Goal: Navigation & Orientation: Find specific page/section

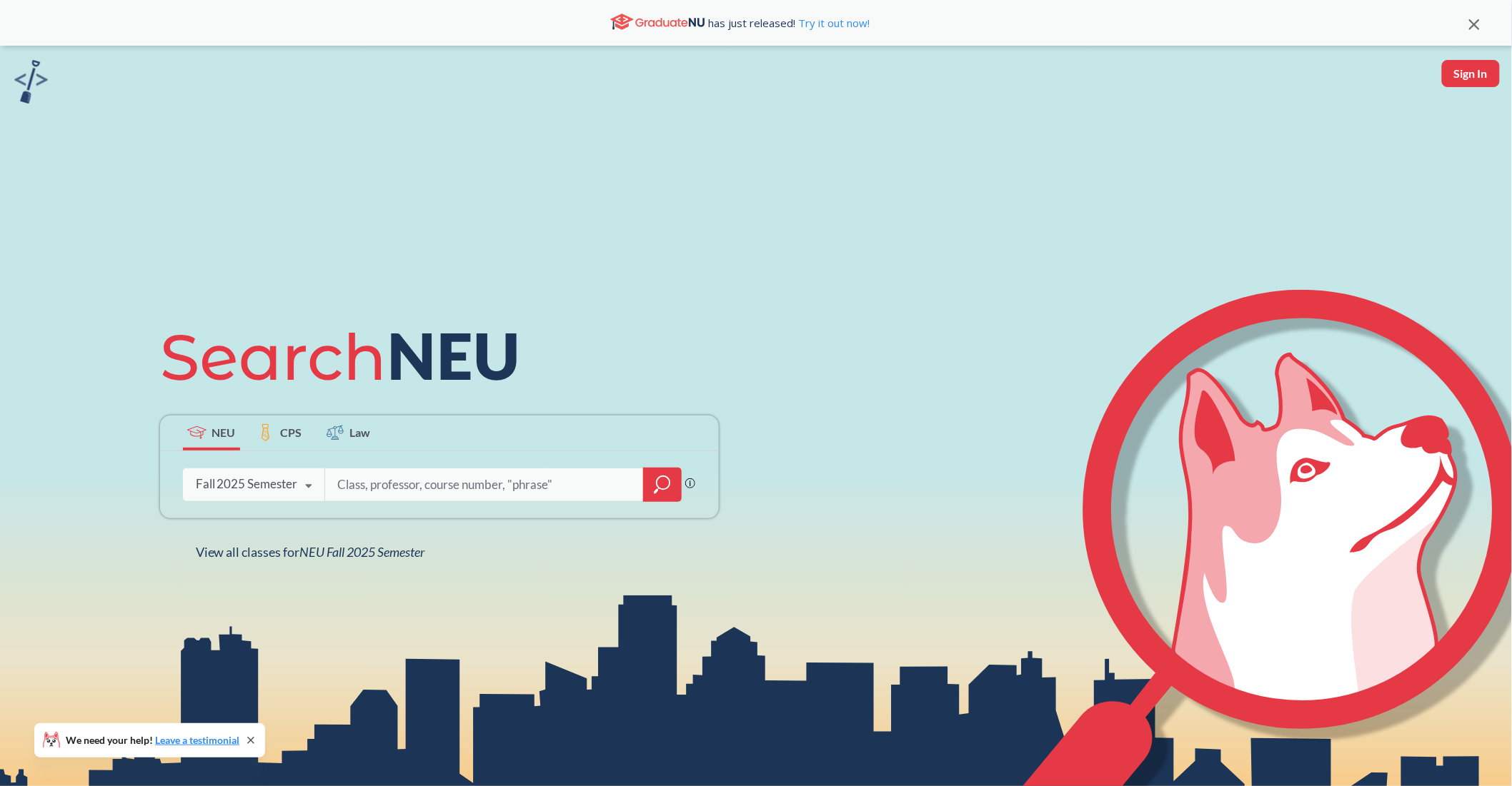
click at [295, 435] on span "CPS" at bounding box center [291, 433] width 22 height 16
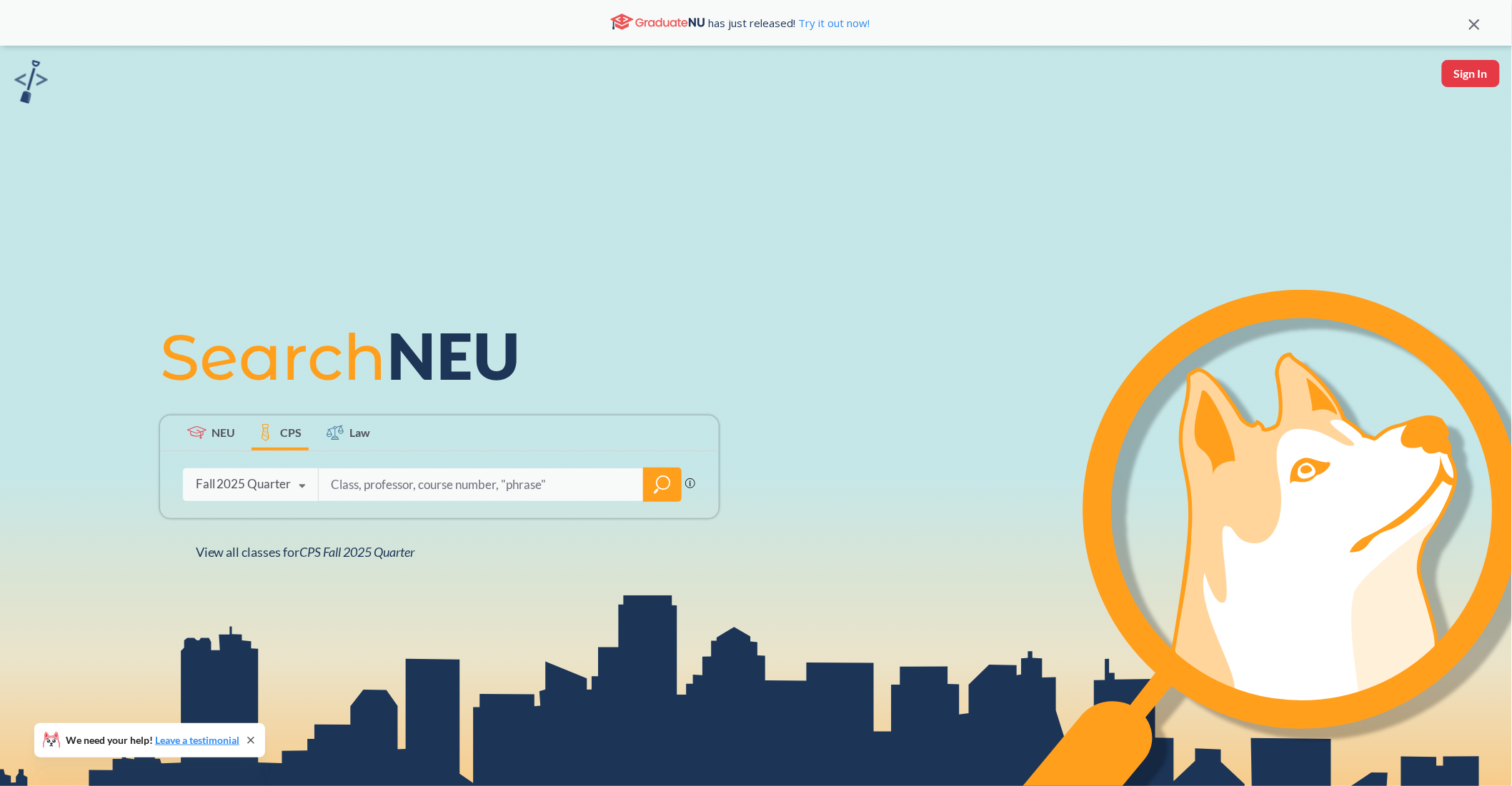
click at [226, 436] on span "NEU" at bounding box center [223, 433] width 24 height 16
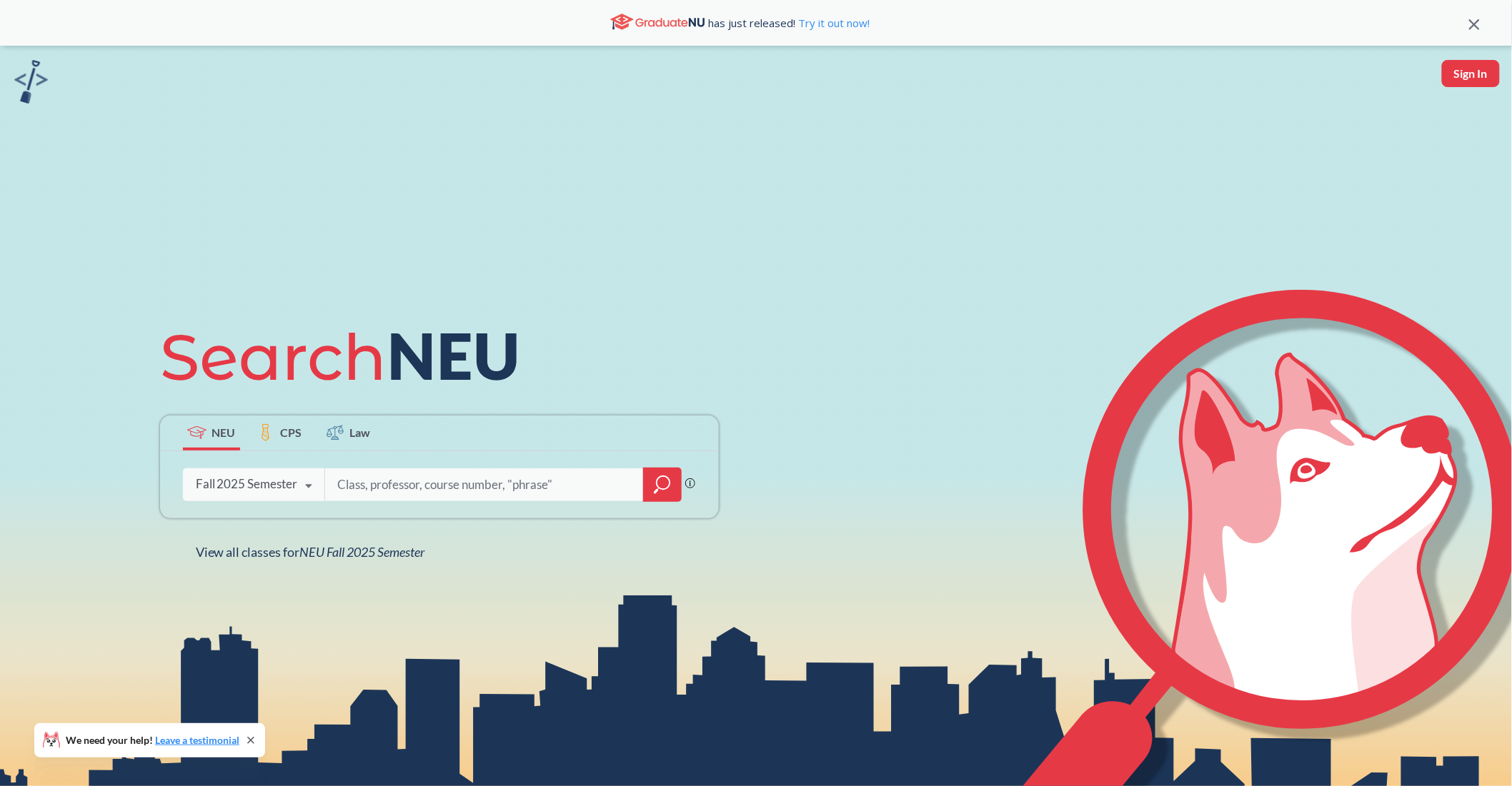
click at [252, 443] on label "CPS" at bounding box center [280, 433] width 57 height 35
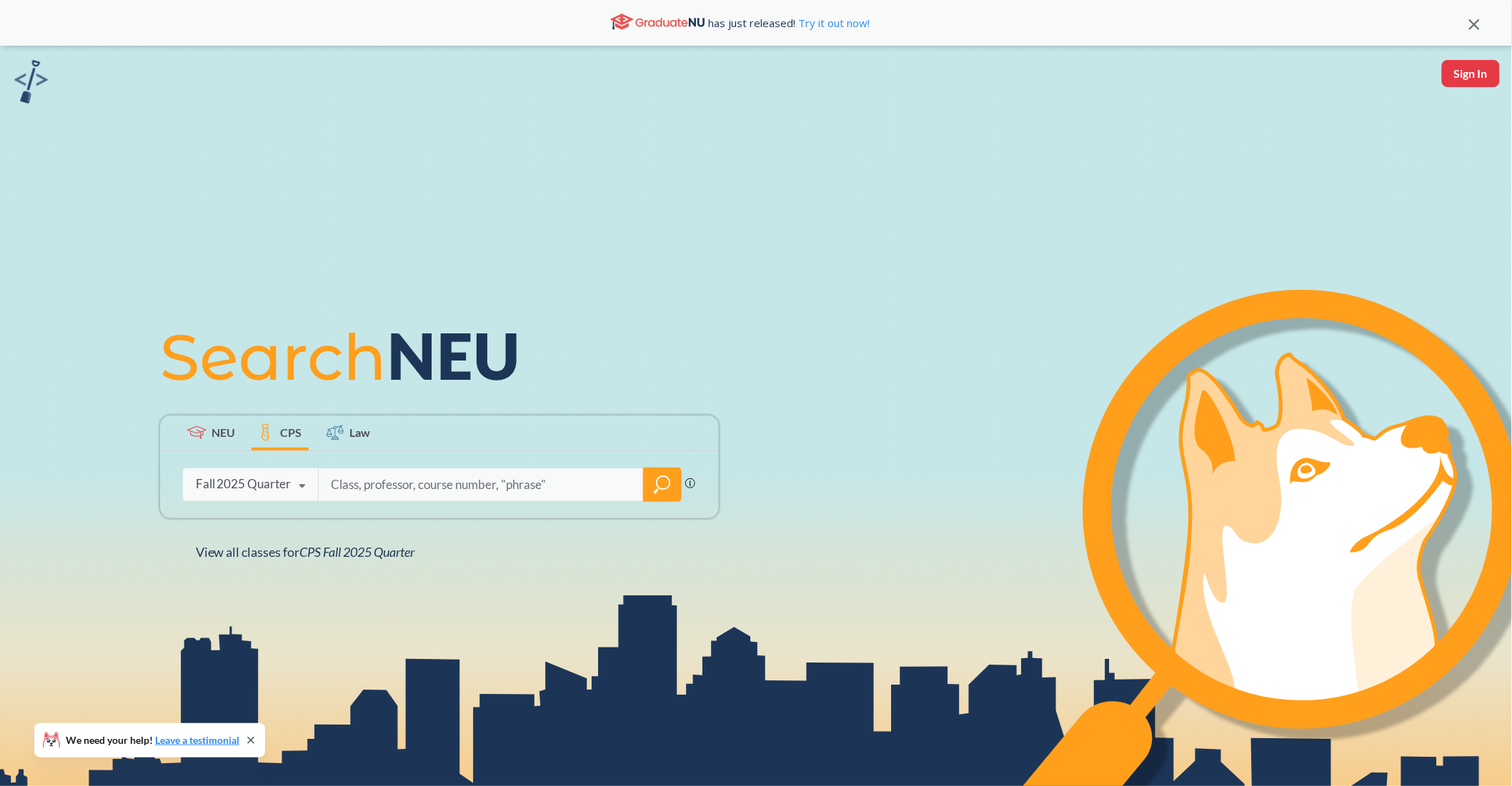
click at [367, 431] on span "Law" at bounding box center [360, 433] width 21 height 16
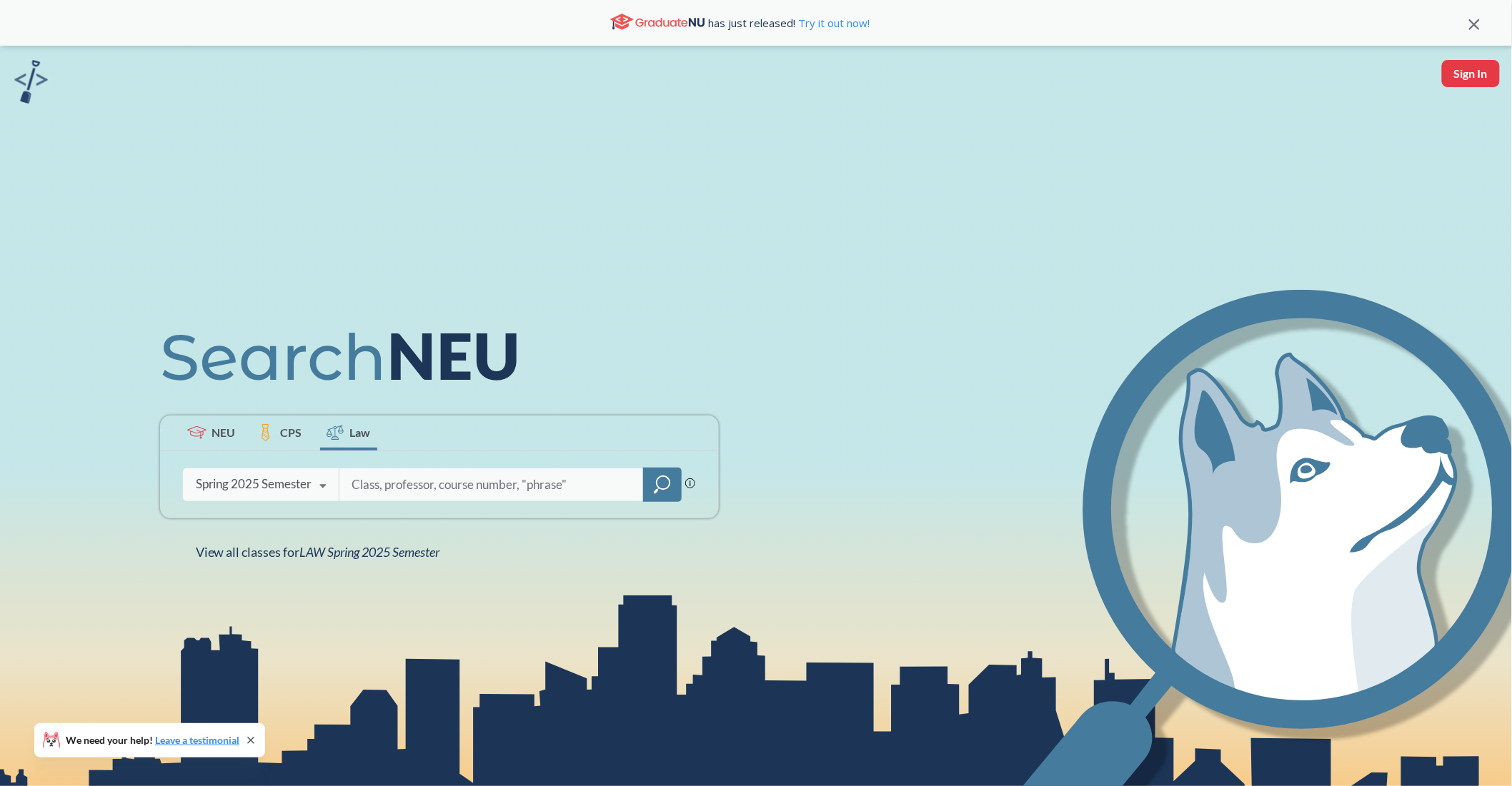
click at [323, 488] on icon at bounding box center [323, 486] width 27 height 40
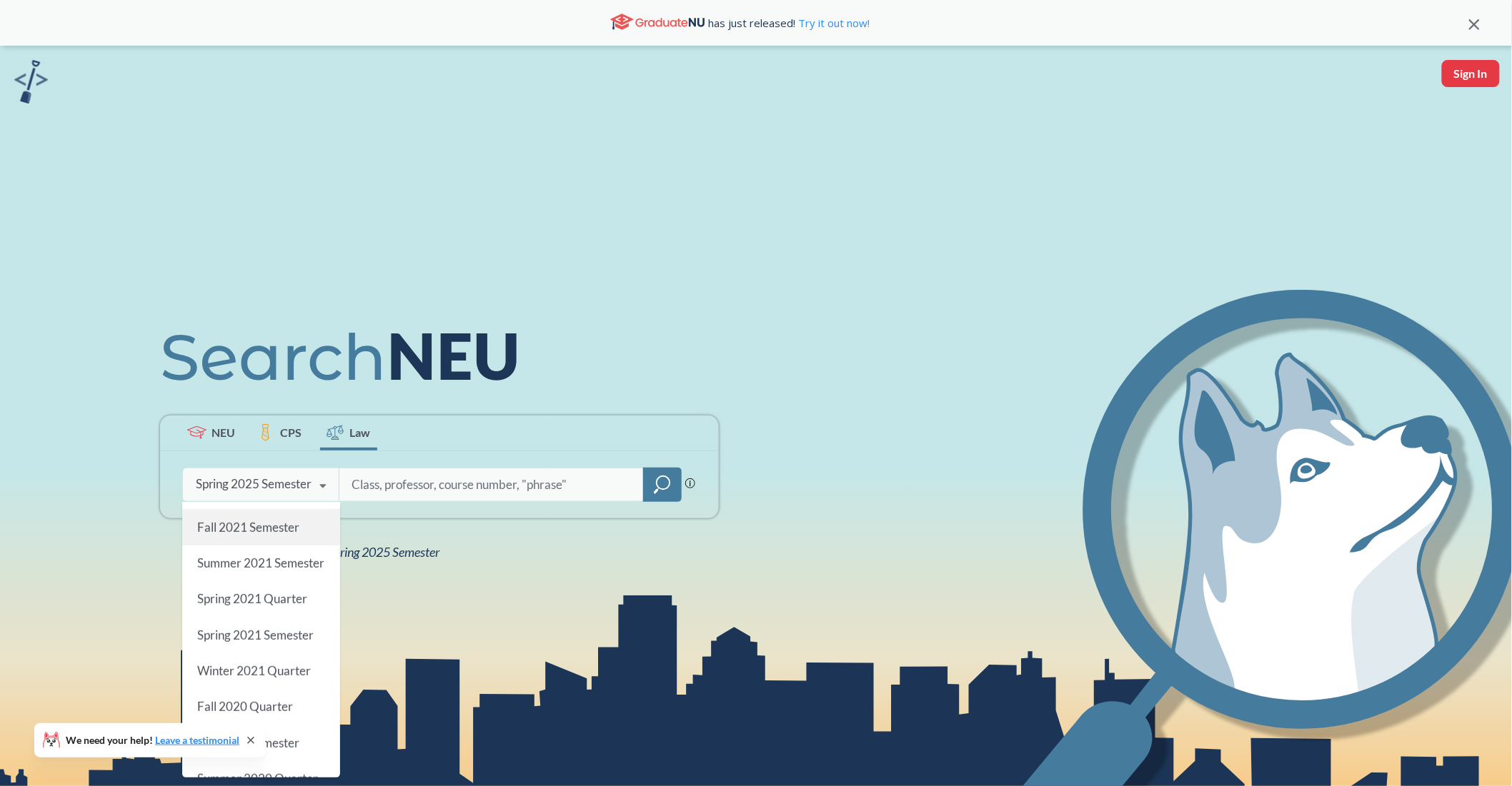
scroll to position [631, 0]
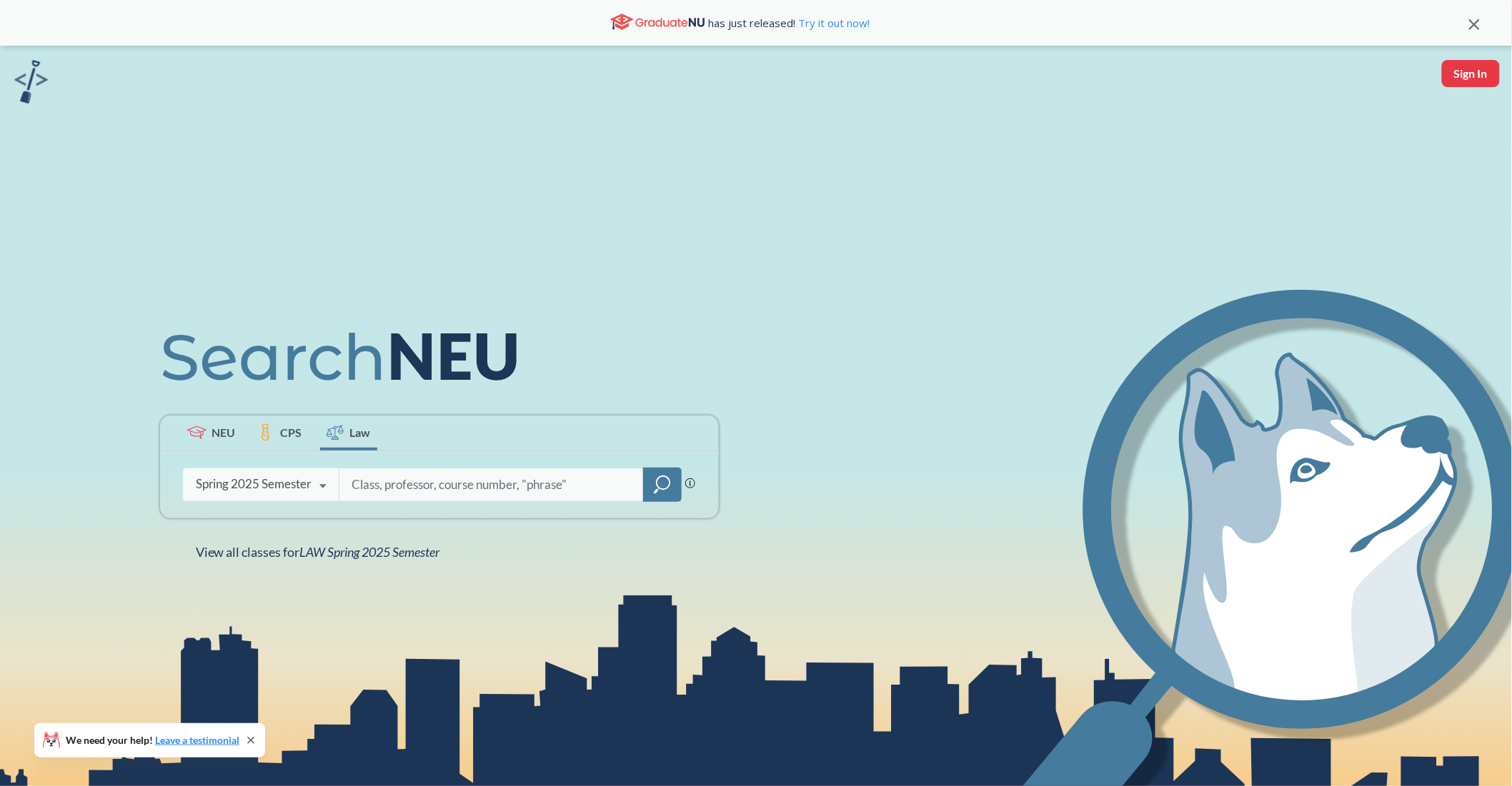
click at [446, 348] on icon at bounding box center [453, 358] width 125 height 47
